Goal: Check status: Check status

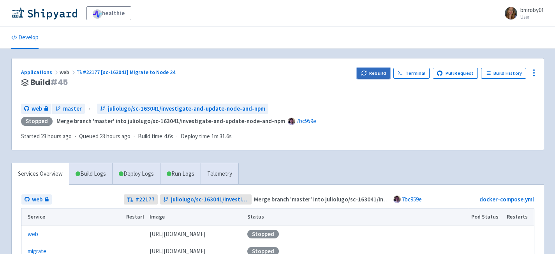
click at [367, 76] on icon "button" at bounding box center [364, 73] width 6 height 6
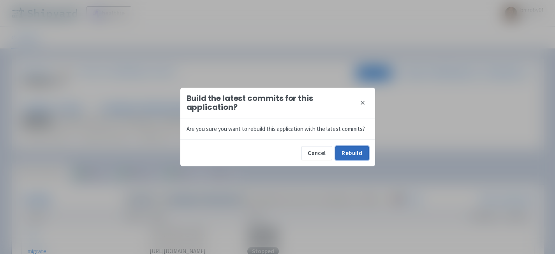
click at [359, 150] on button "Rebuild" at bounding box center [353, 153] width 34 height 14
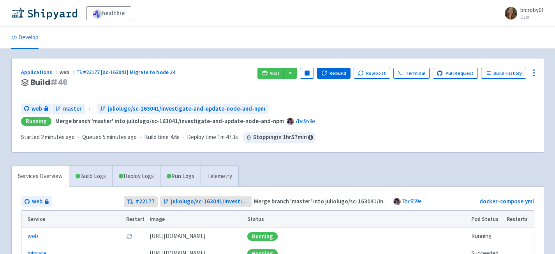
drag, startPoint x: 274, startPoint y: 73, endPoint x: 435, endPoint y: 2, distance: 176.4
click at [0, 0] on div "healthie bmroby01 User Profile Sign out Develop" at bounding box center [277, 193] width 555 height 386
